Goal: Task Accomplishment & Management: Complete application form

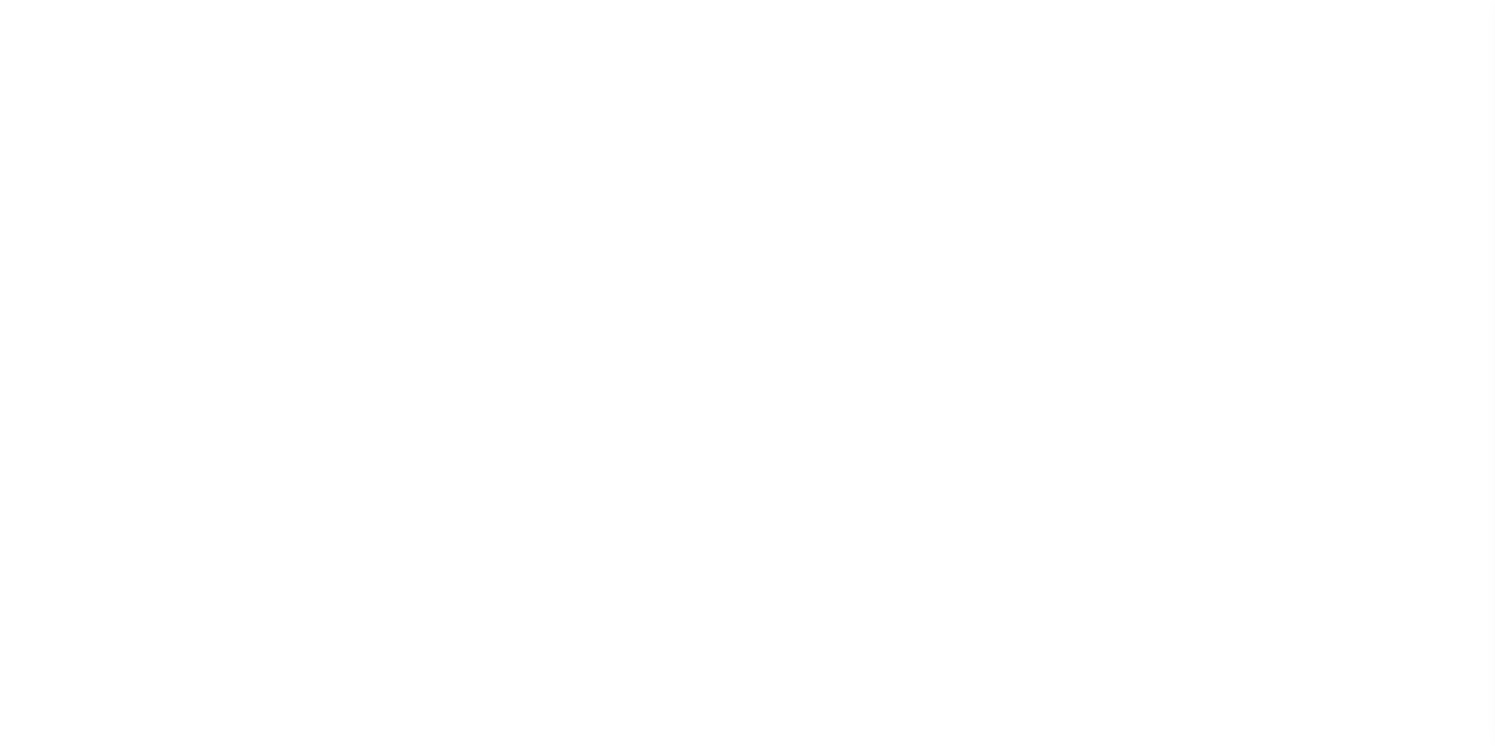
select select "200"
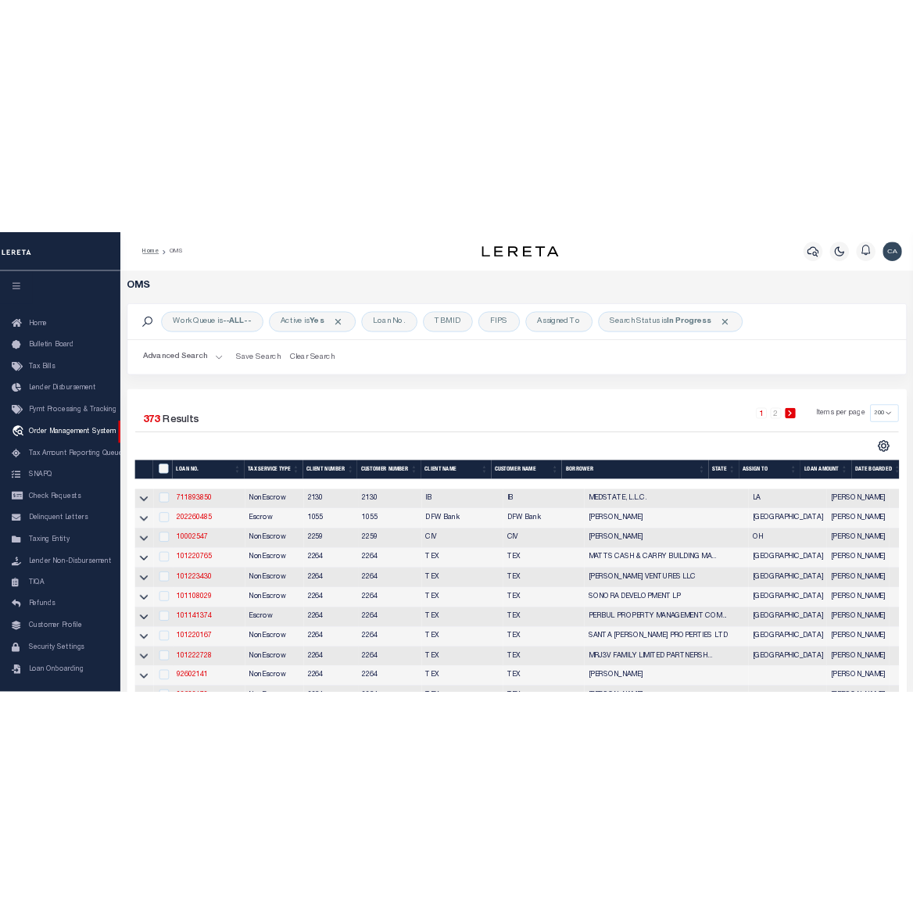
scroll to position [16, 0]
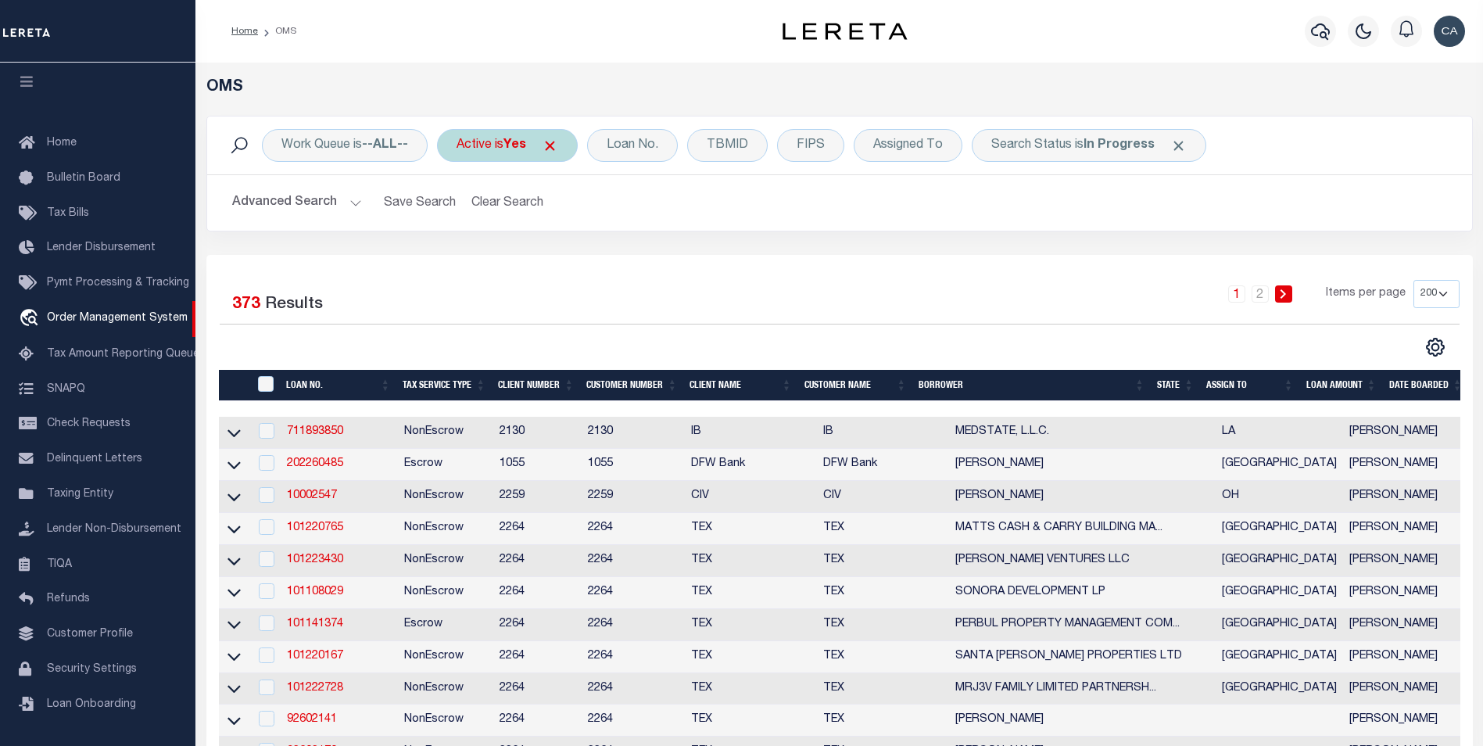
click at [548, 145] on span "Click to Remove" at bounding box center [550, 146] width 16 height 16
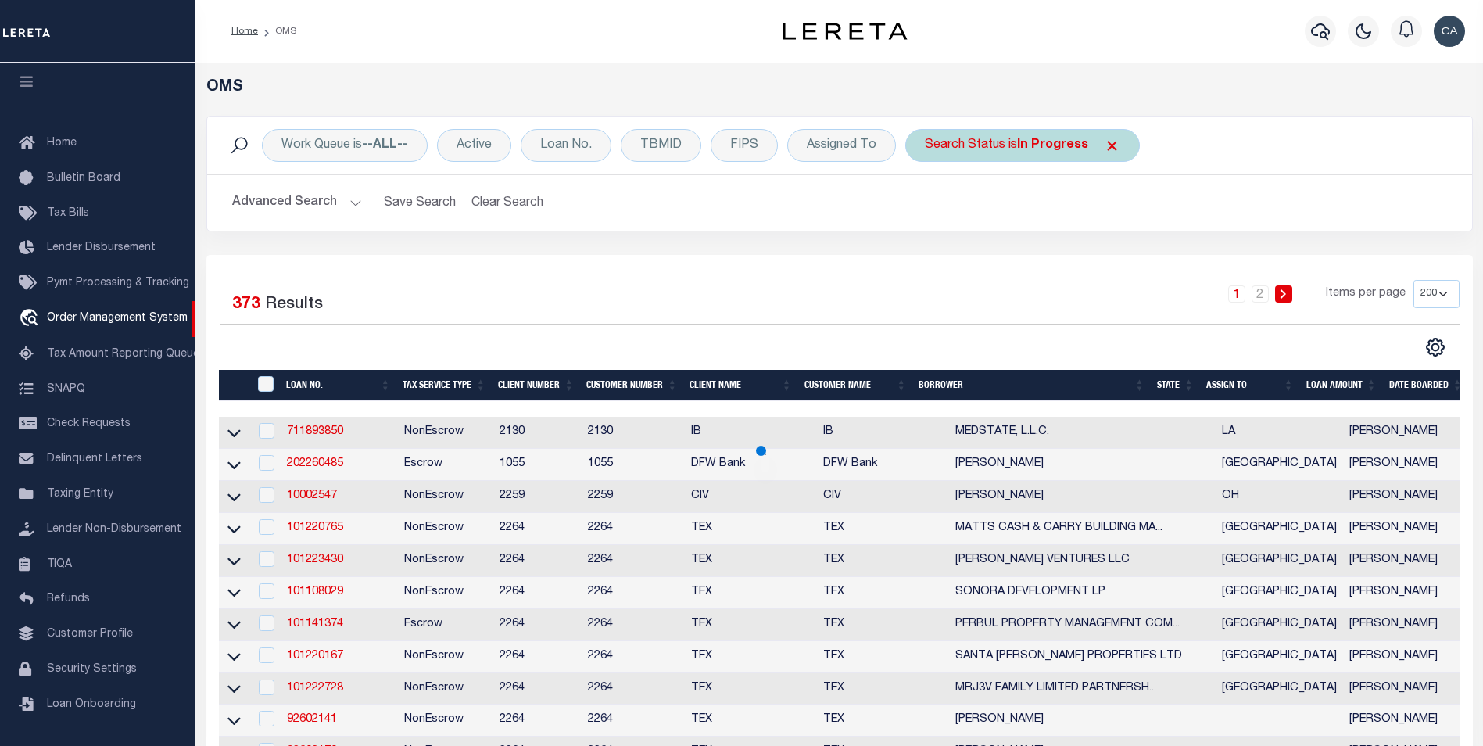
click at [1104, 143] on span "Click to Remove" at bounding box center [1112, 146] width 16 height 16
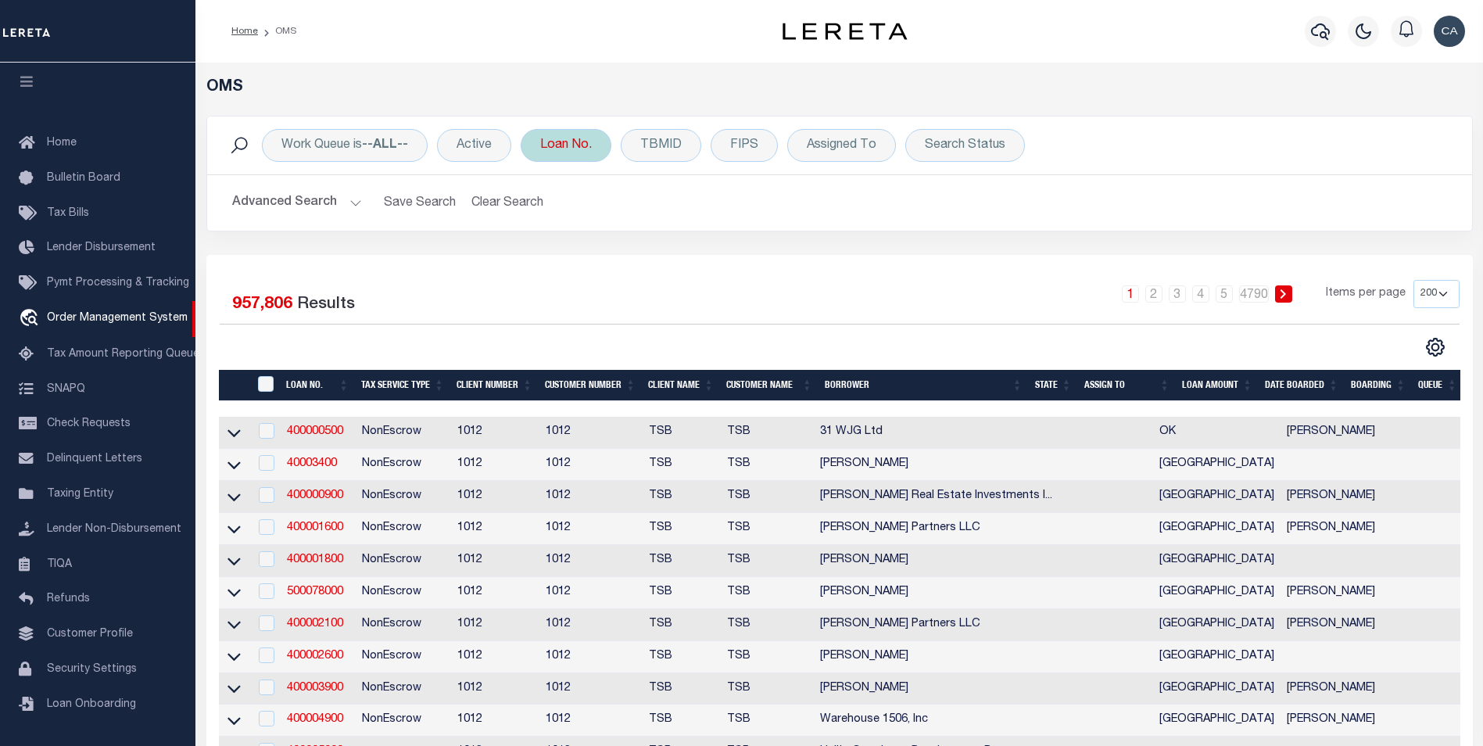
click at [579, 154] on div "Loan No." at bounding box center [566, 145] width 91 height 33
paste input "340725000447333334"
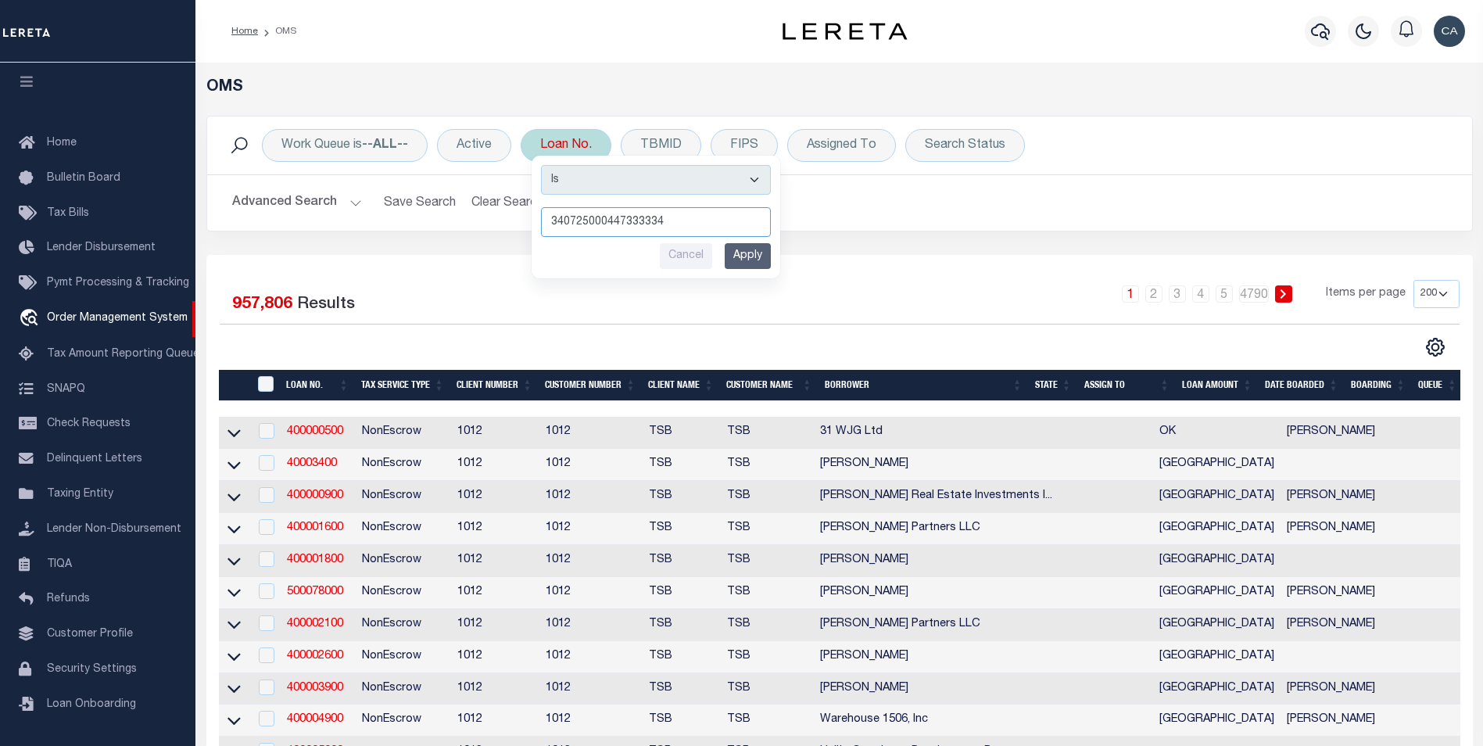
type input "340725000447333334"
click at [759, 267] on input "Apply" at bounding box center [748, 256] width 46 height 26
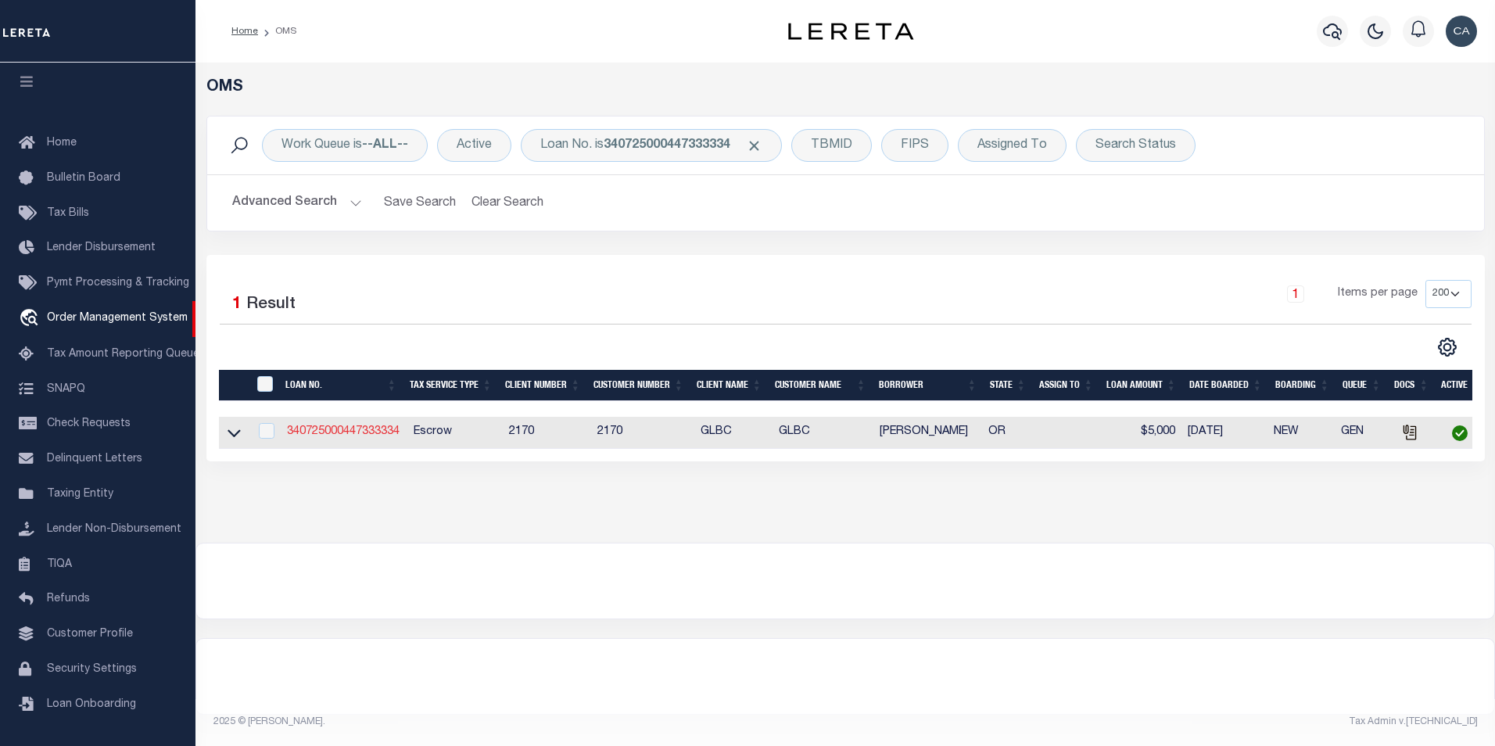
click at [330, 434] on link "340725000447333334" at bounding box center [343, 431] width 113 height 11
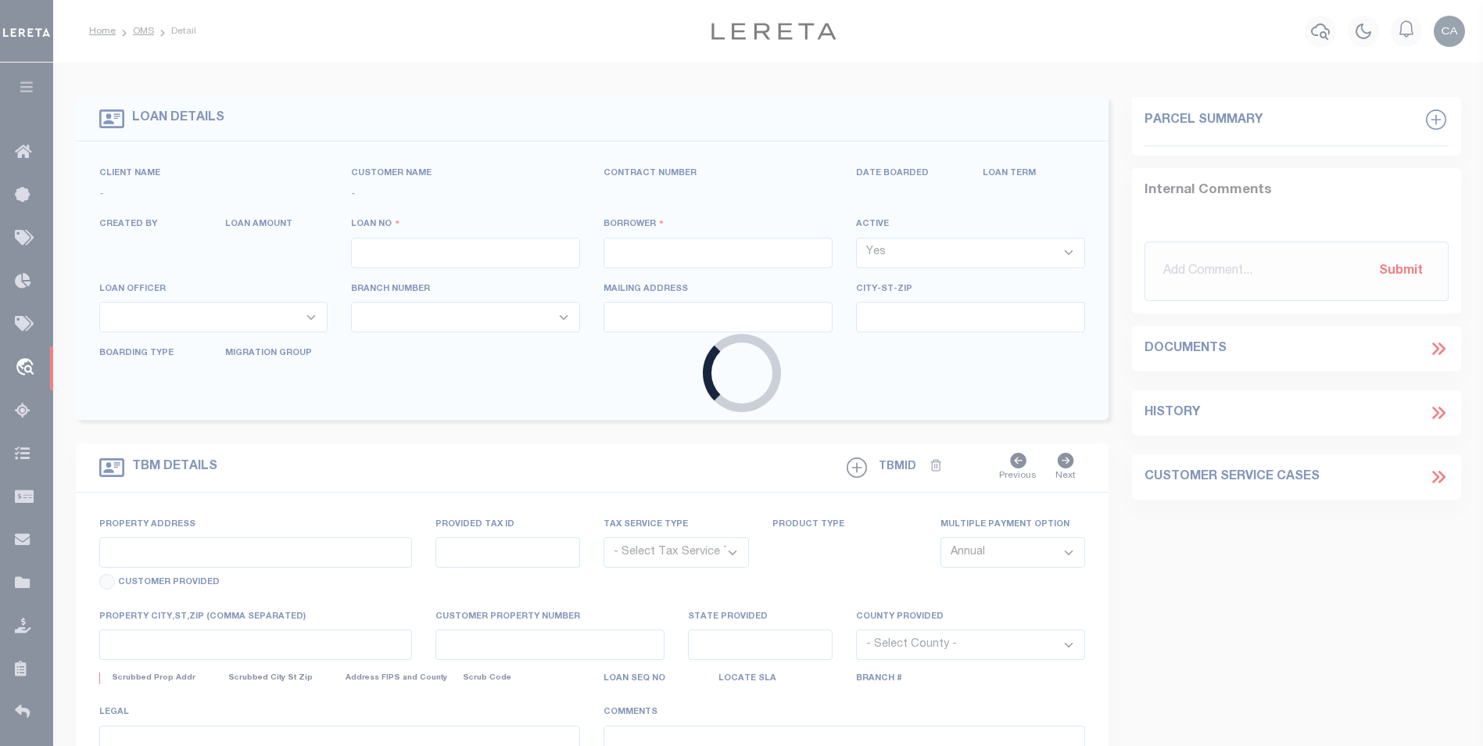
type input "340725000447333334"
type input "[PERSON_NAME]"
select select
type input "[STREET_ADDRESS]"
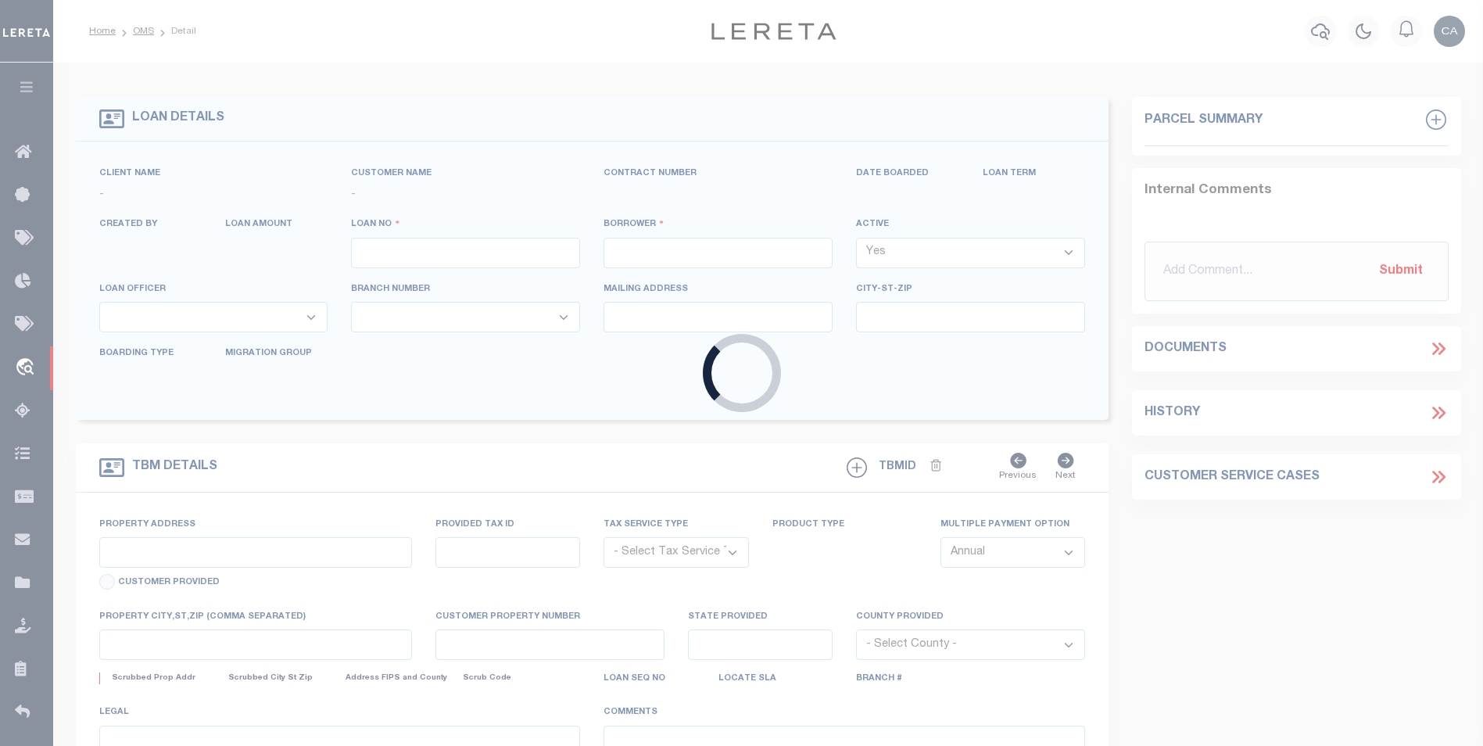
type input "[GEOGRAPHIC_DATA] OR 97005-2483"
type input "[DATE]"
select select "10"
select select "Escrow"
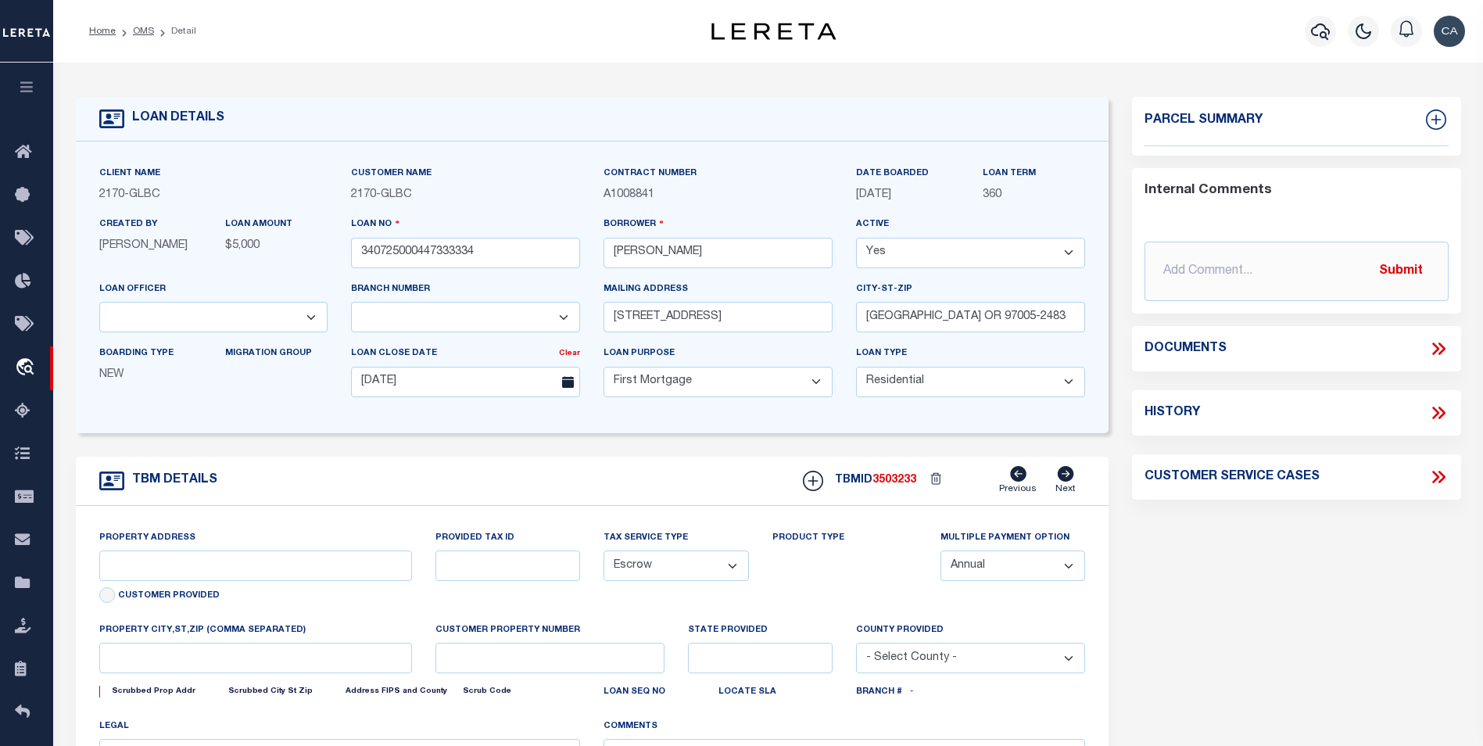
type input "[STREET_ADDRESS]"
type input "1"
type input "[GEOGRAPHIC_DATA] OR 97005-2483"
type input "1302"
type input "OR"
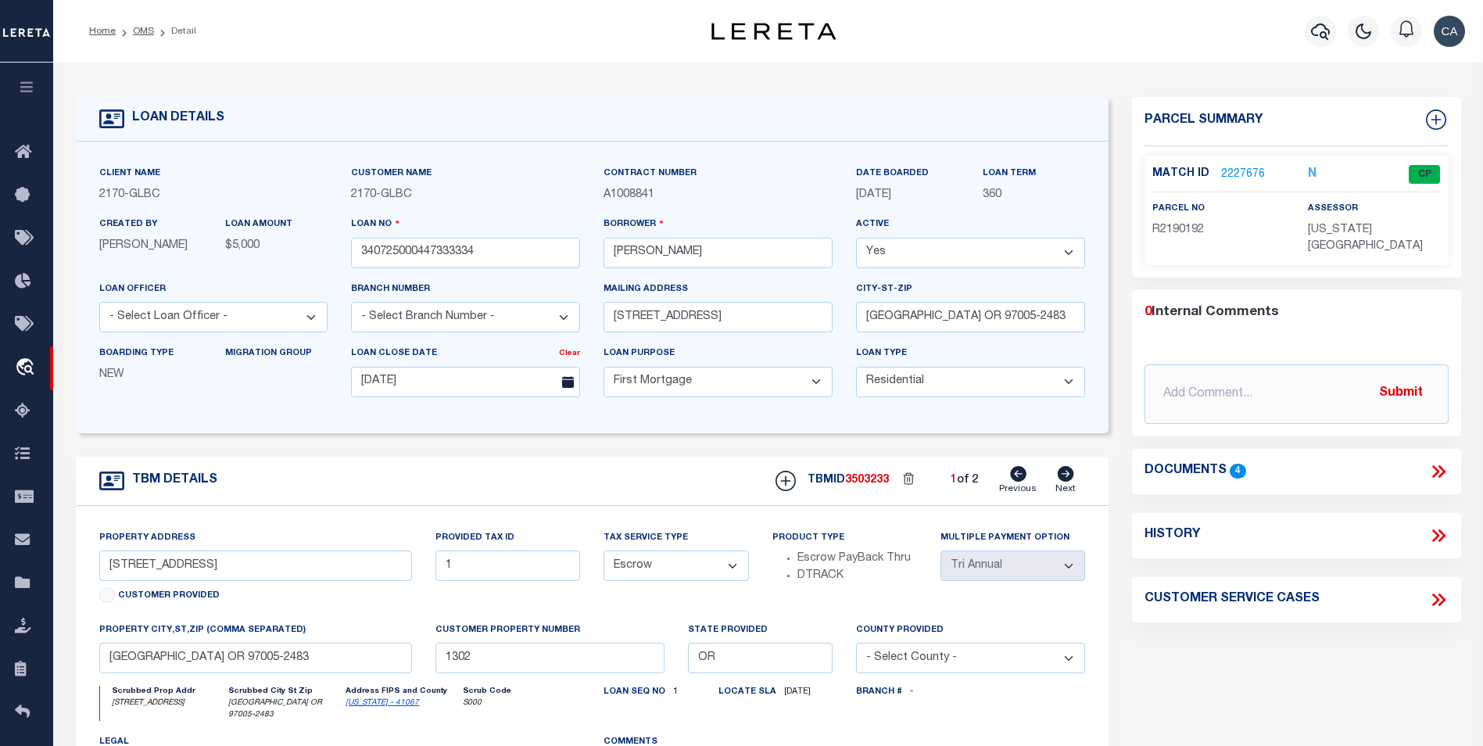
click at [1441, 461] on icon at bounding box center [1439, 471] width 20 height 20
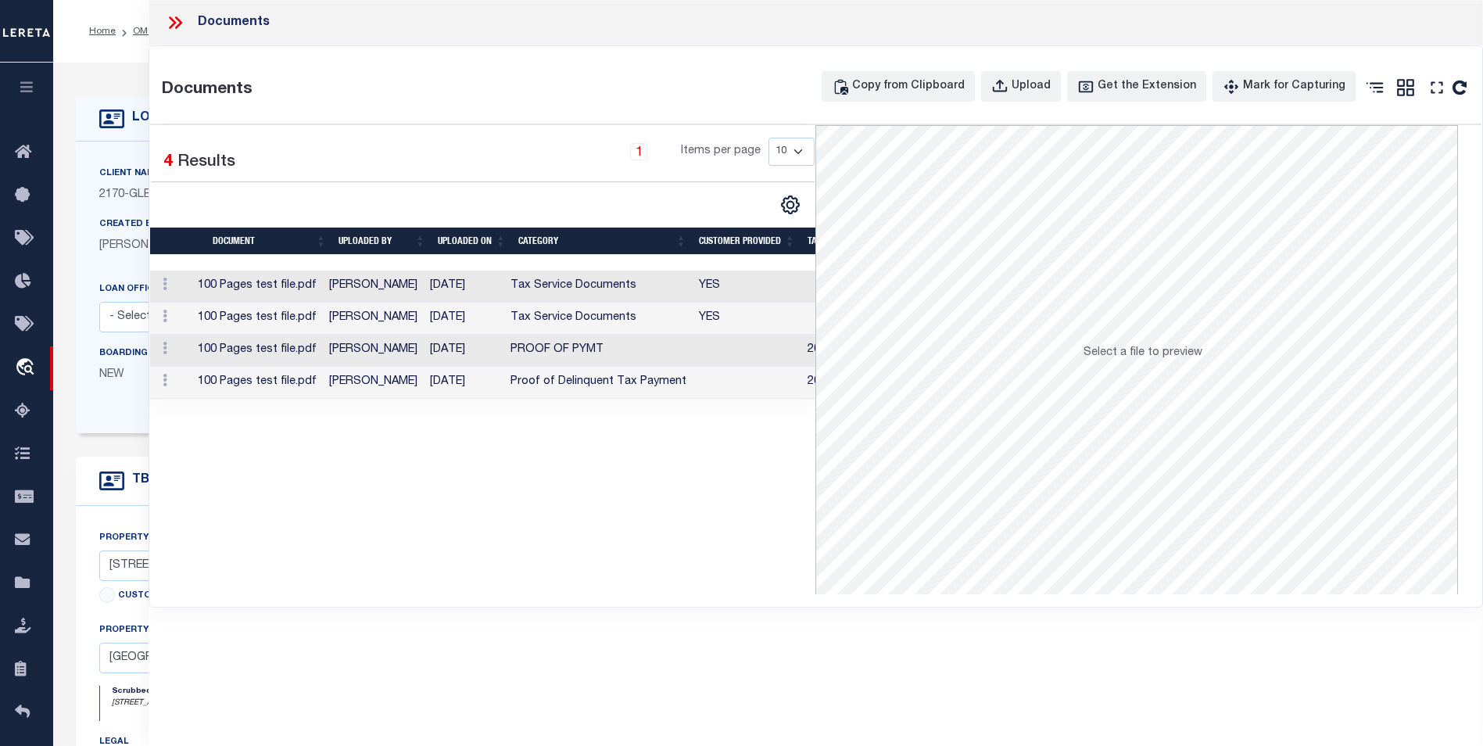
click at [182, 30] on icon at bounding box center [175, 23] width 20 height 20
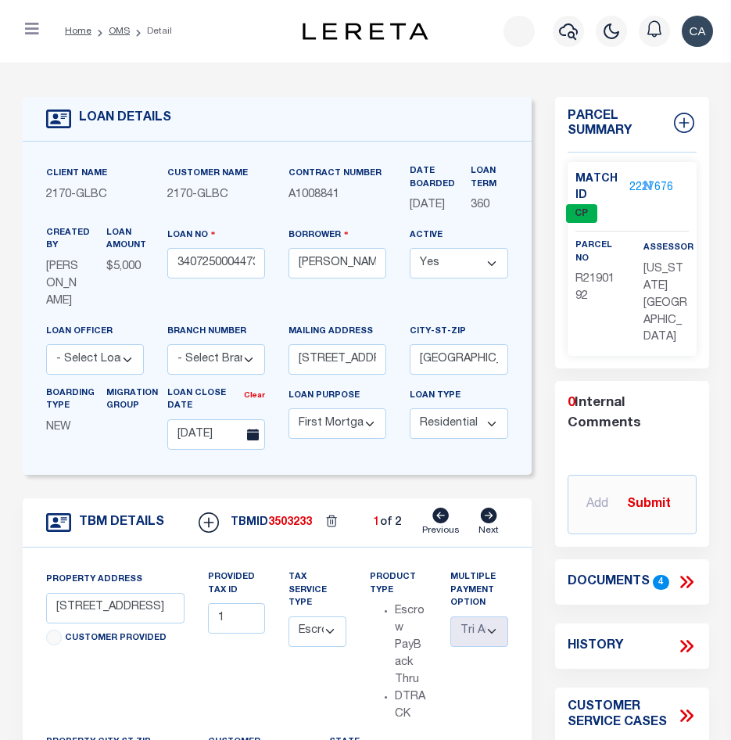
click at [651, 187] on icon "N" at bounding box center [648, 187] width 9 height 13
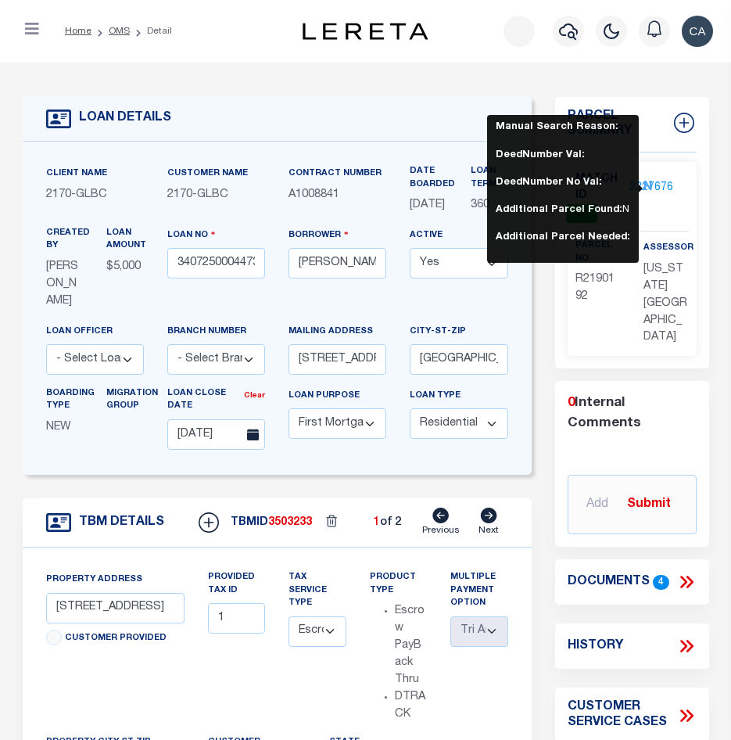
click at [645, 191] on icon "N" at bounding box center [648, 187] width 9 height 13
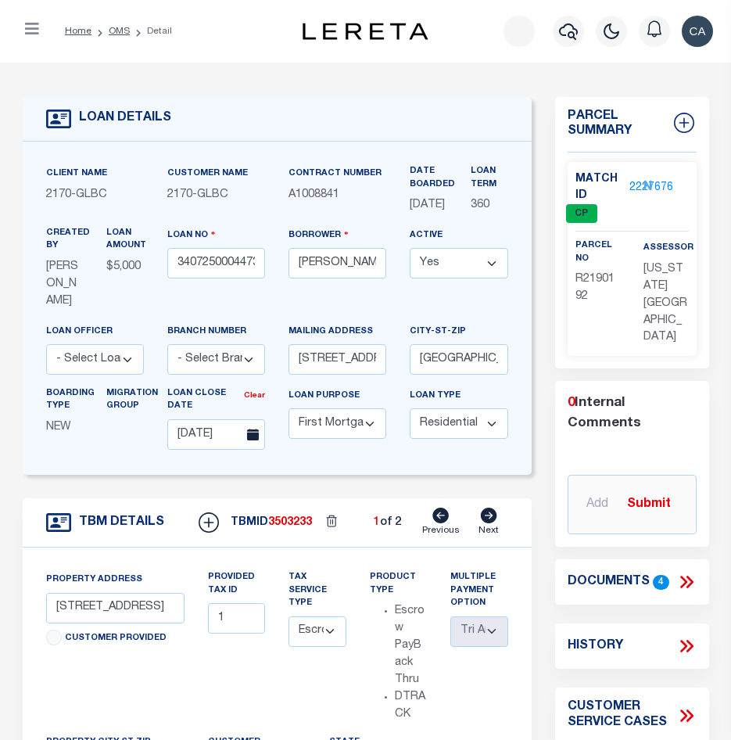
click at [645, 191] on icon "N" at bounding box center [648, 187] width 9 height 13
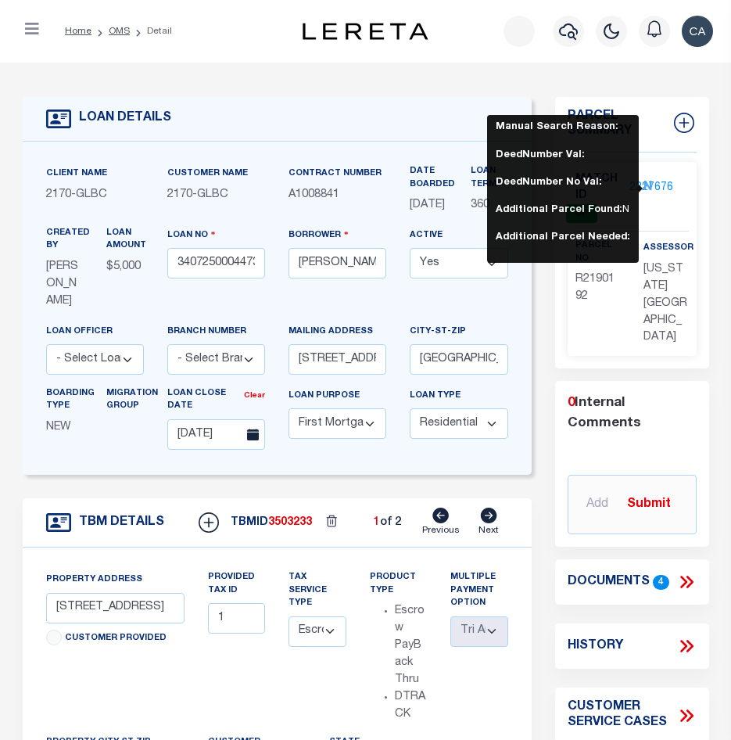
click at [644, 181] on icon "N" at bounding box center [648, 187] width 9 height 13
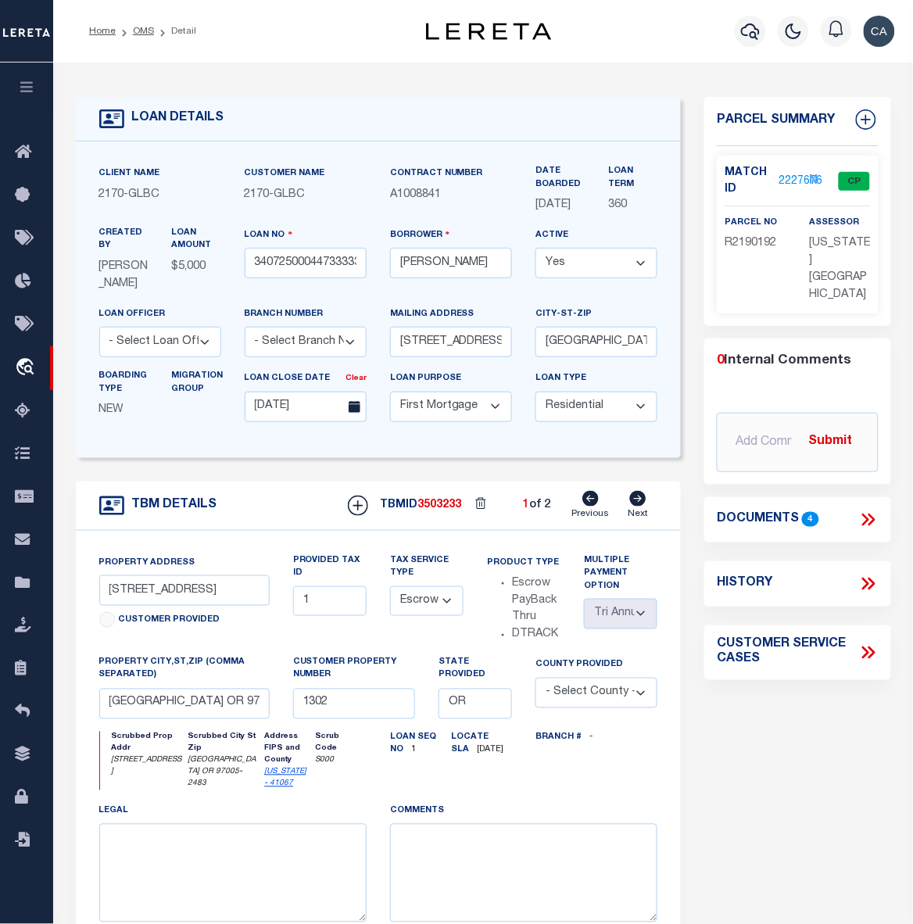
drag, startPoint x: 721, startPoint y: 6, endPoint x: 405, endPoint y: 100, distance: 329.6
click at [405, 100] on div "LOAN DETAILS" at bounding box center [379, 119] width 606 height 45
click at [783, 182] on link "2227676" at bounding box center [801, 182] width 44 height 16
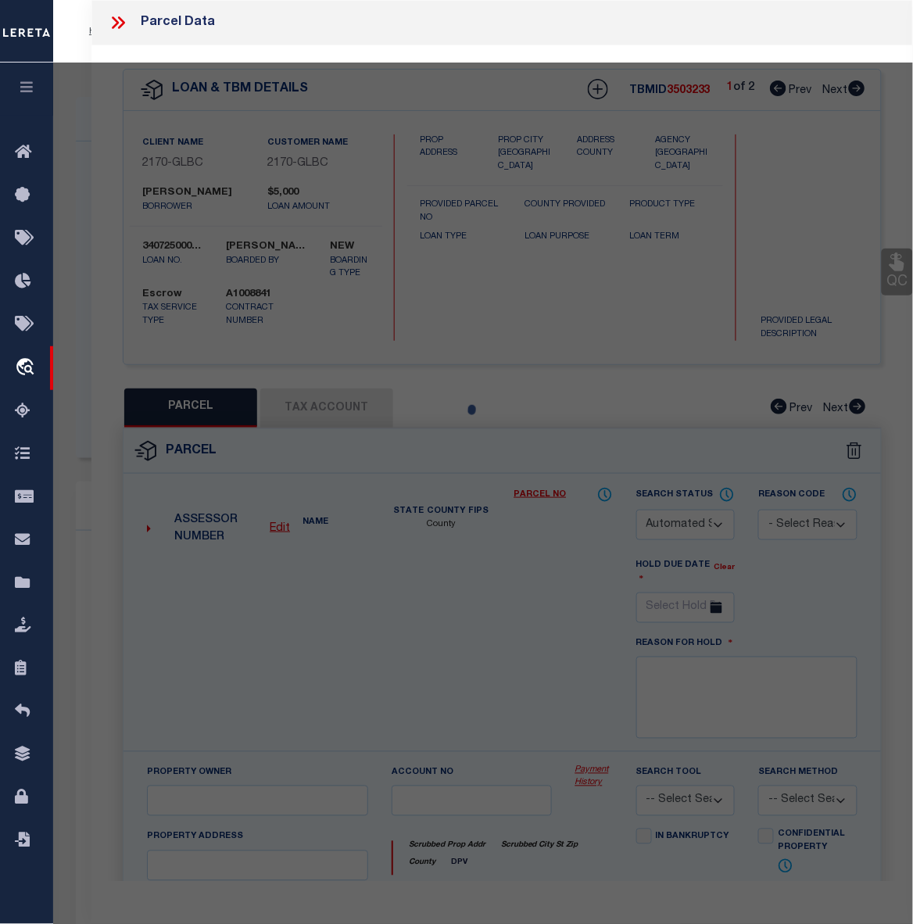
checkbox input "false"
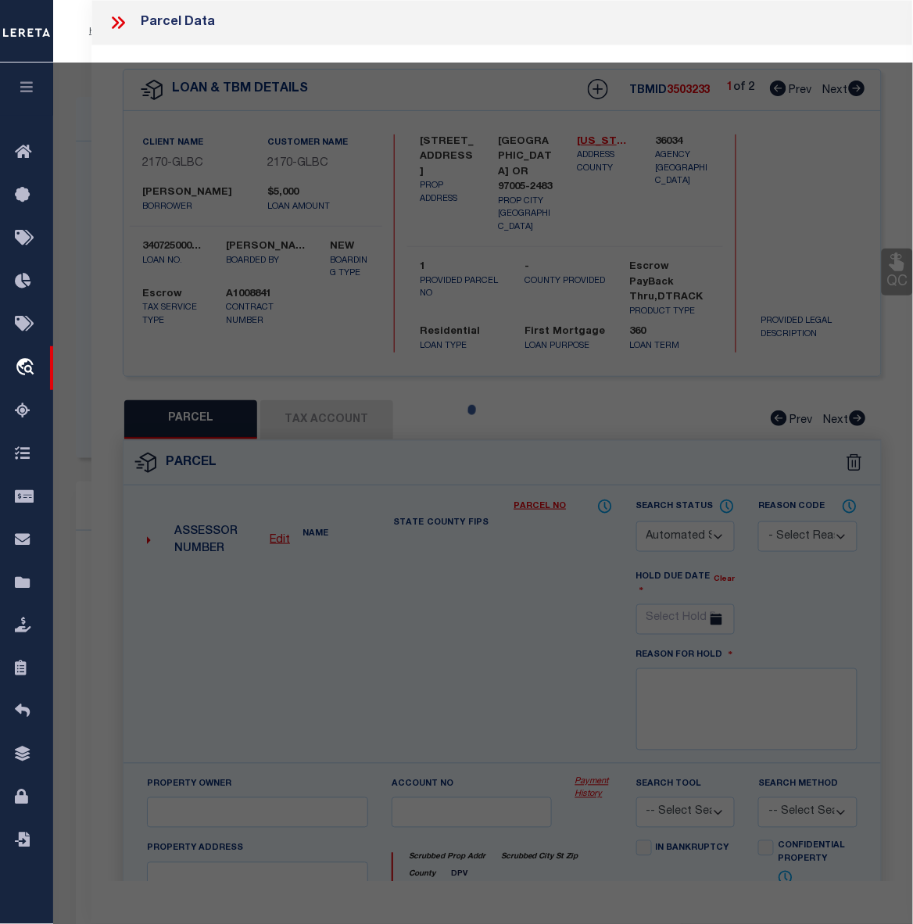
select select "CP"
type input "TE,[PERSON_NAME]"
select select "ATL"
select select "ADD"
type input "[STREET_ADDRESS]"
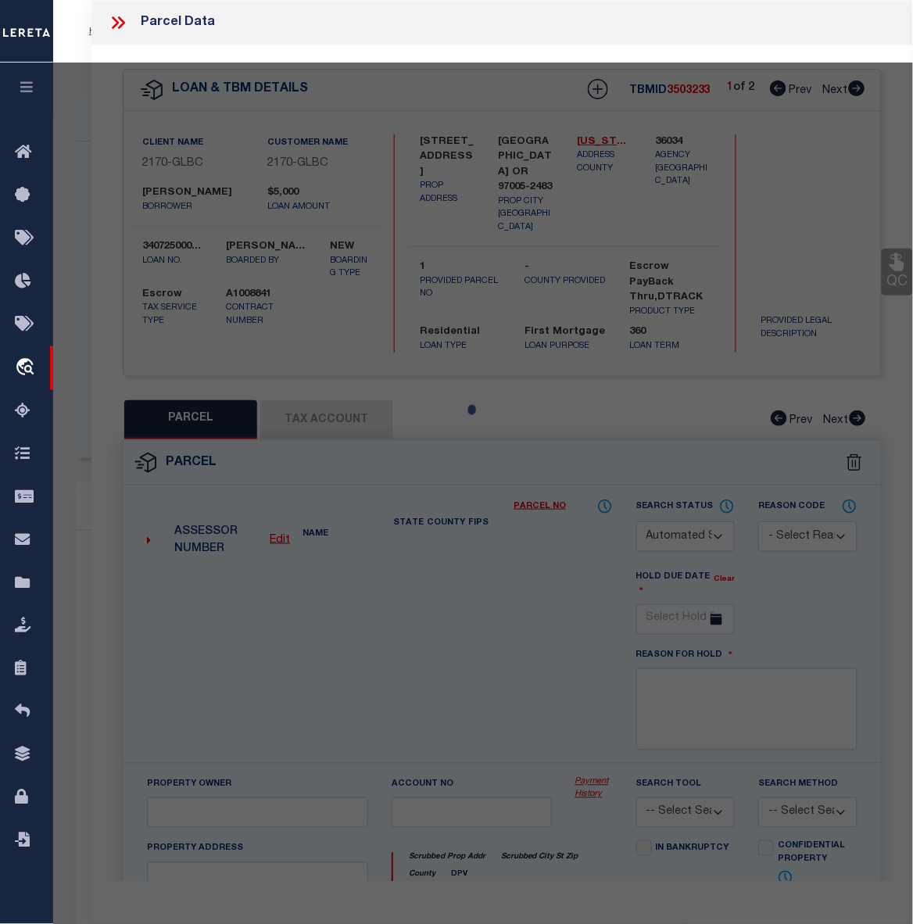
checkbox input "false"
type input "[GEOGRAPHIC_DATA], [GEOGRAPHIC_DATA] 97005"
type textarea "LOFTS AT 45 CENTRAL CONDO SUPP NO. 5: [STREET_ADDRESS]"
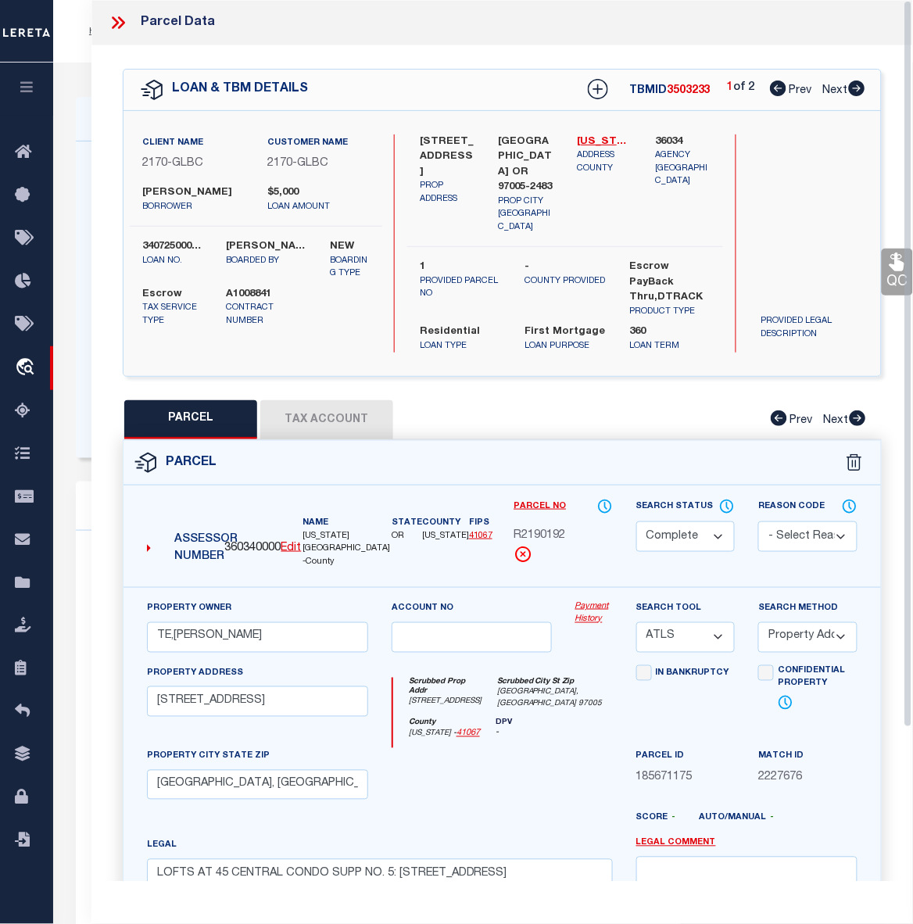
click at [591, 601] on link "Payment History" at bounding box center [595, 614] width 38 height 26
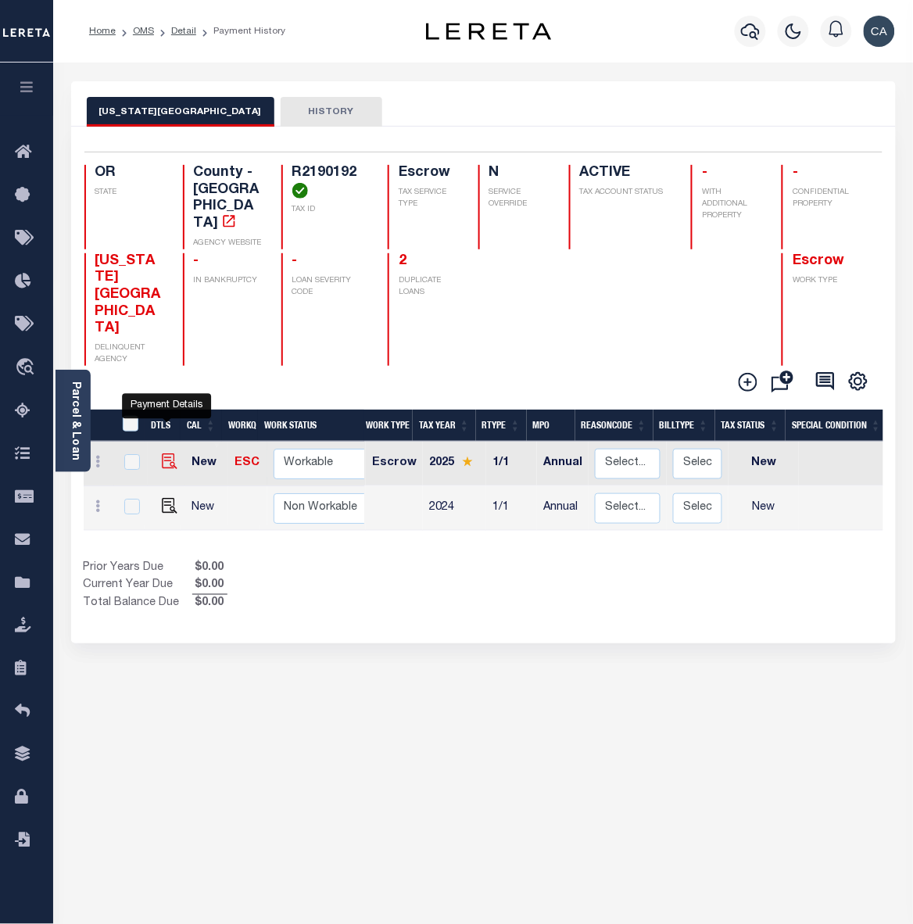
click at [162, 454] on img "" at bounding box center [170, 462] width 16 height 16
checkbox input "true"
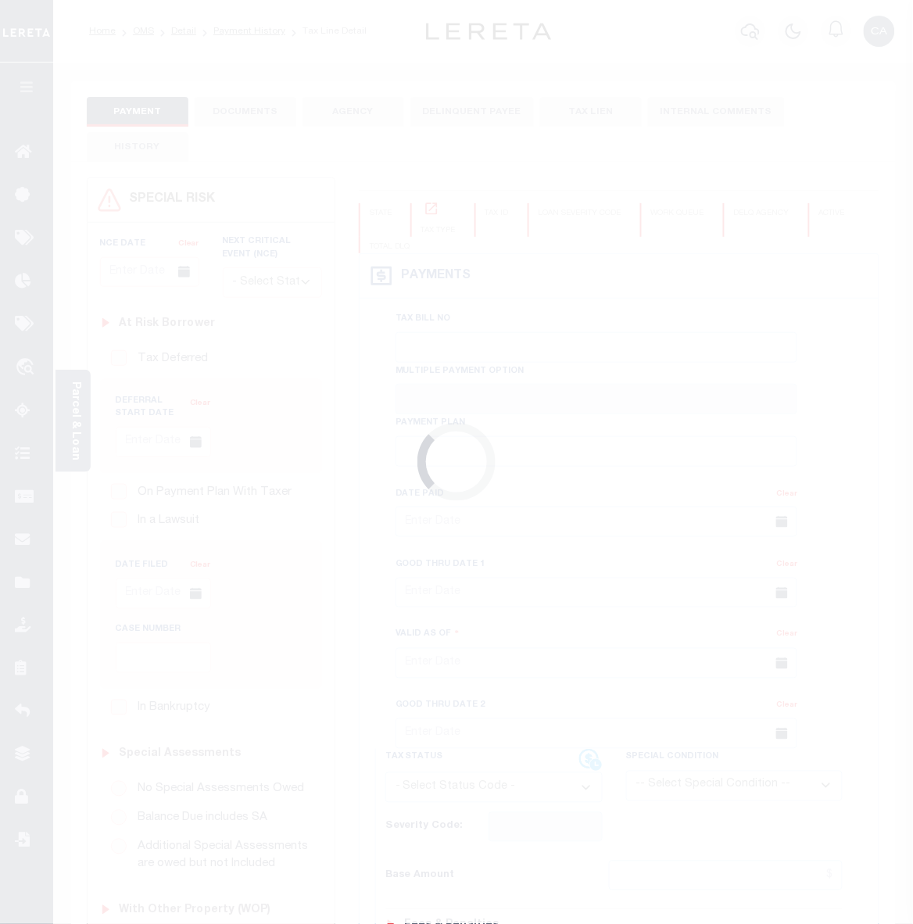
checkbox input "false"
type input "Annual"
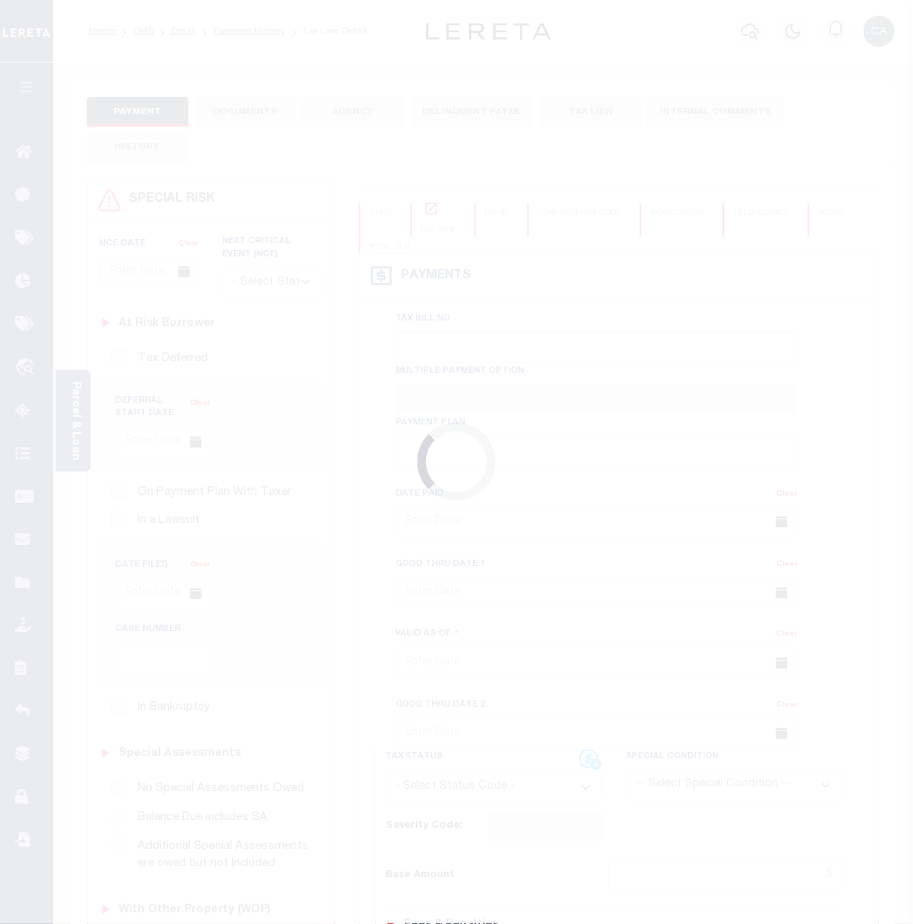
type input "[DATE]"
select select "NW2"
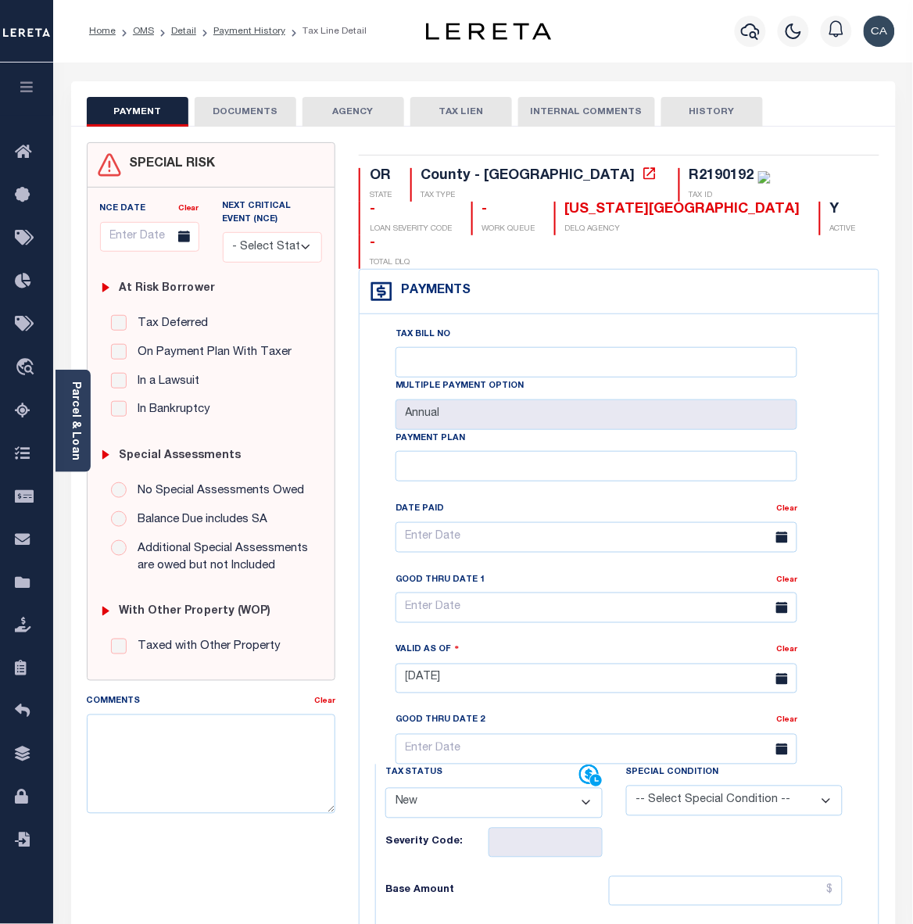
click at [240, 106] on button "DOCUMENTS" at bounding box center [246, 112] width 102 height 30
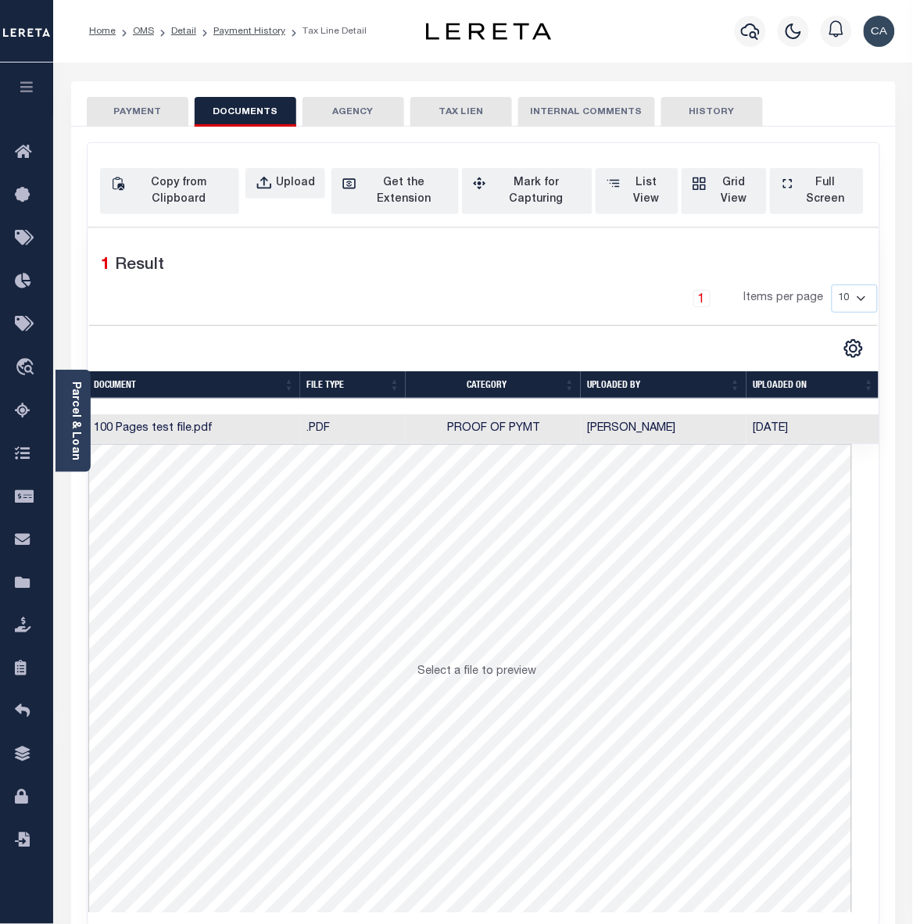
click at [279, 203] on div "Copy from Clipboard Upload Get the Extension Mark for Capturing Got it List Vie…" at bounding box center [483, 191] width 767 height 46
click at [294, 188] on div "Upload" at bounding box center [295, 183] width 39 height 17
select select "POP"
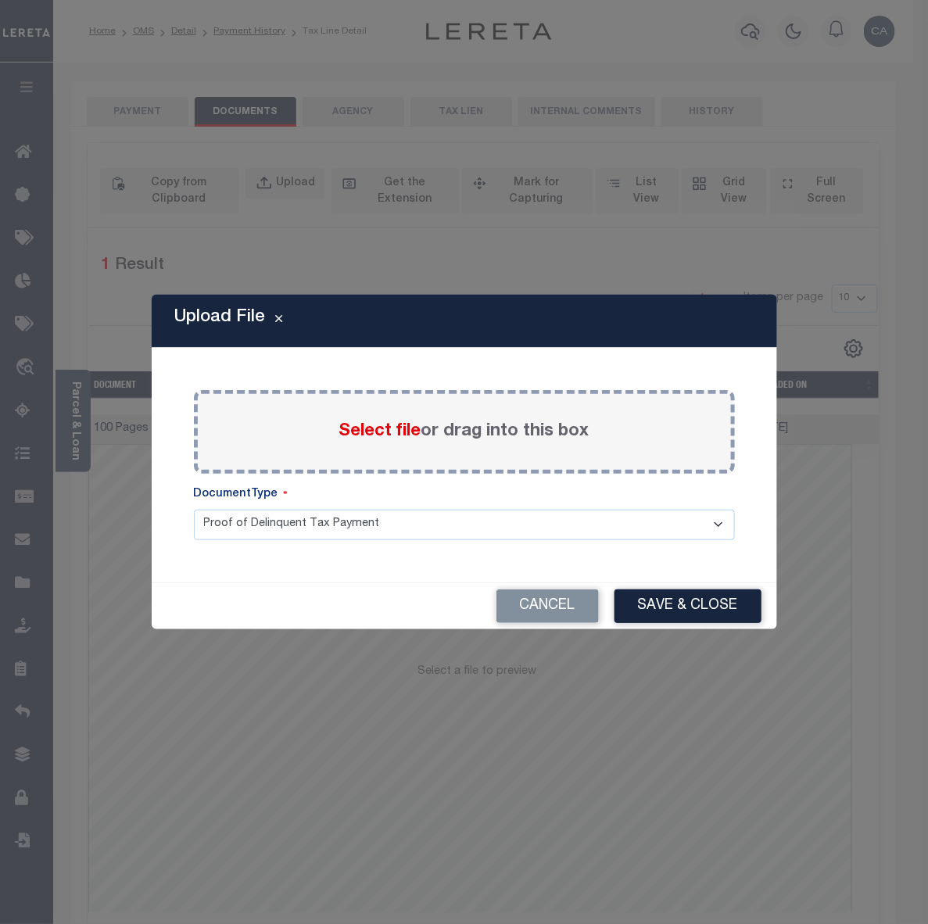
click at [383, 447] on div "Select file or drag into this box" at bounding box center [464, 432] width 541 height 84
click at [389, 442] on label "Select file or drag into this box" at bounding box center [464, 432] width 250 height 26
click at [0, 0] on input "Select file or drag into this box" at bounding box center [0, 0] width 0 height 0
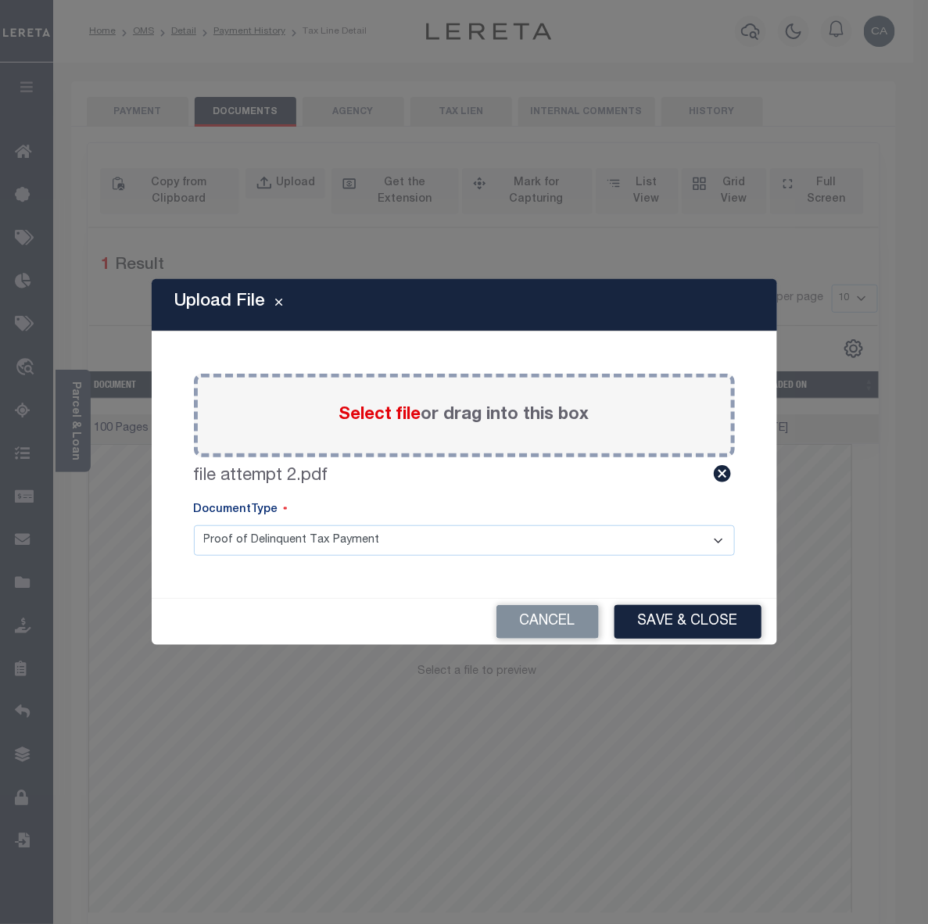
click at [569, 530] on select "Proof of Delinquent Tax Payment" at bounding box center [464, 541] width 541 height 30
click at [697, 619] on button "Save & Close" at bounding box center [688, 622] width 147 height 34
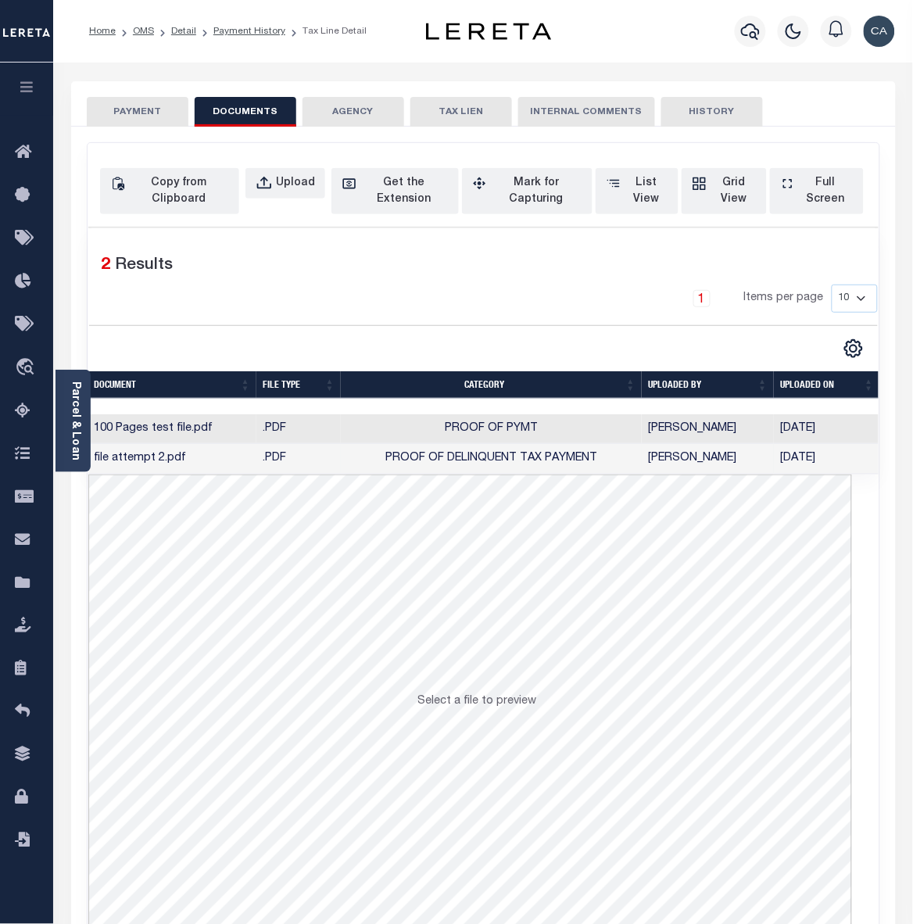
scroll to position [0, 2]
drag, startPoint x: 381, startPoint y: 457, endPoint x: 604, endPoint y: 456, distance: 222.9
click at [604, 456] on td "Proof of Delinquent Tax Payment" at bounding box center [489, 459] width 301 height 30
copy span "Proof of Delinquent Tax Payment"
